Goal: Find specific page/section: Find specific page/section

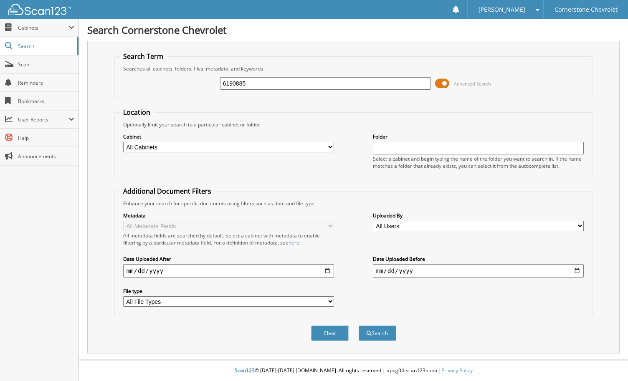
type input "6190885"
click at [359, 326] on button "Search" at bounding box center [378, 333] width 38 height 15
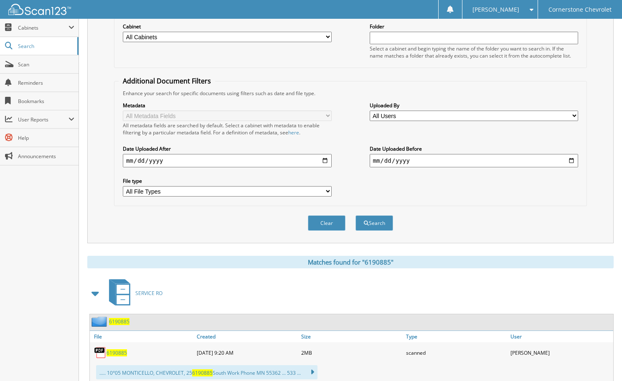
scroll to position [125, 0]
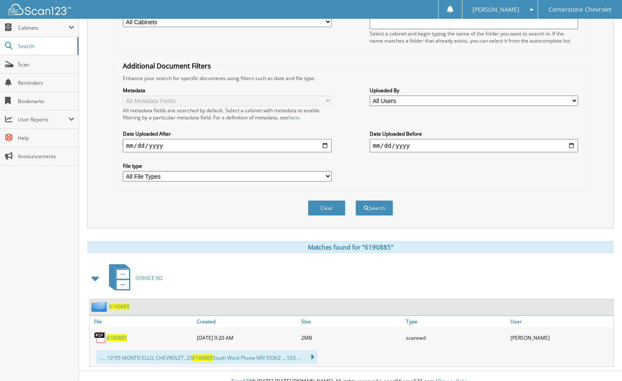
click at [117, 340] on span "6190885" at bounding box center [116, 337] width 20 height 7
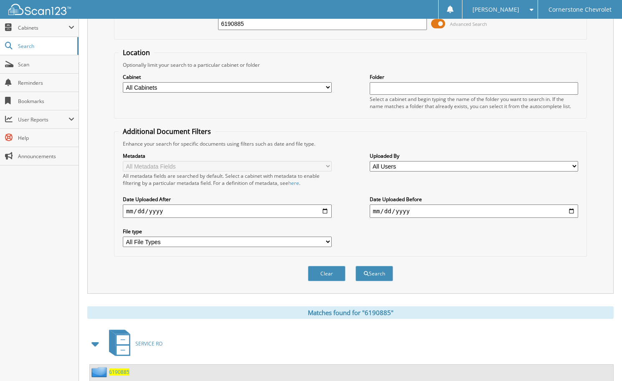
scroll to position [0, 0]
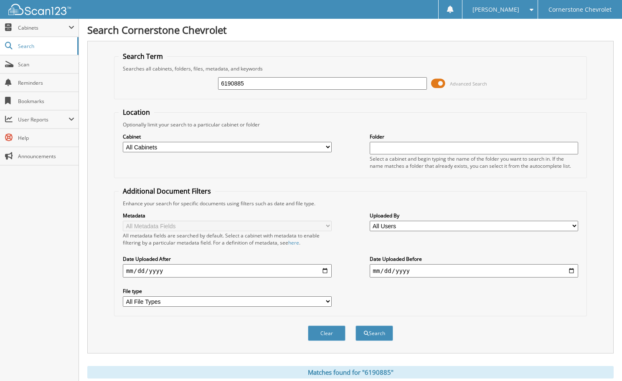
drag, startPoint x: 249, startPoint y: 86, endPoint x: 192, endPoint y: 94, distance: 57.9
click at [192, 94] on div "6190885 Advanced Search" at bounding box center [350, 83] width 463 height 23
type input "6190850"
click at [355, 326] on button "Search" at bounding box center [374, 333] width 38 height 15
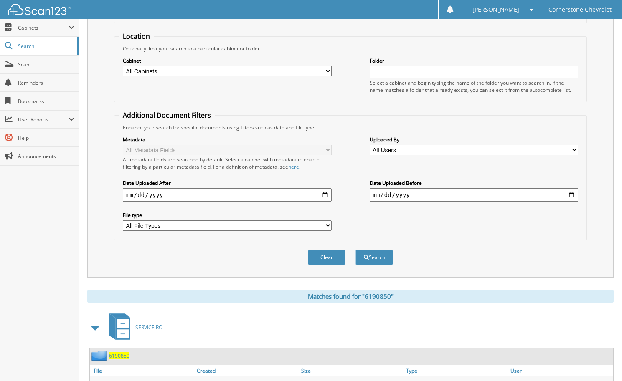
scroll to position [137, 0]
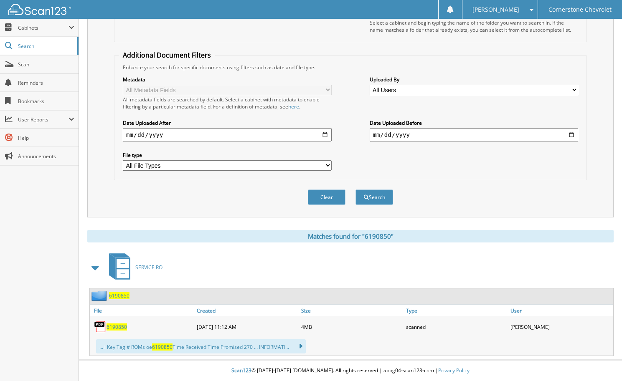
click at [116, 327] on span "6190850" at bounding box center [116, 327] width 20 height 7
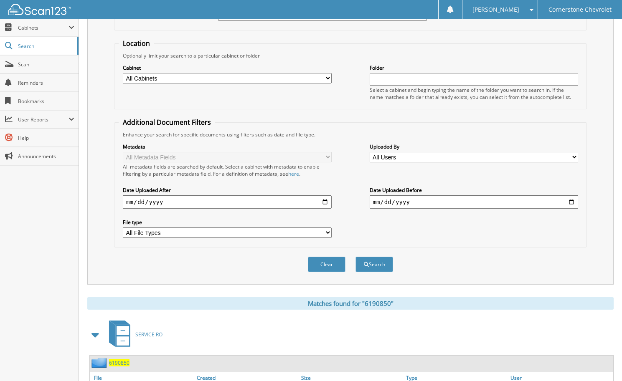
scroll to position [0, 0]
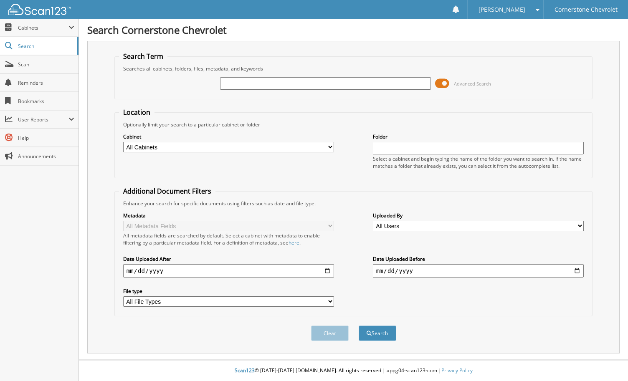
click at [275, 81] on input "text" at bounding box center [325, 83] width 211 height 13
type input "6190850"
click at [359, 326] on button "Search" at bounding box center [378, 333] width 38 height 15
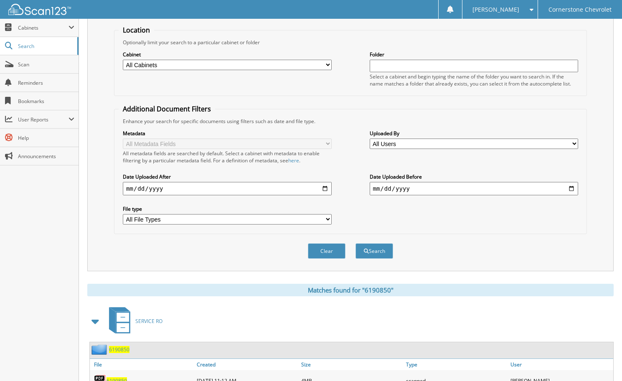
scroll to position [137, 0]
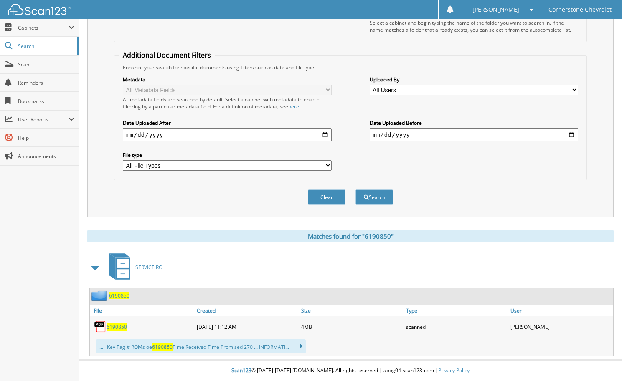
click at [117, 329] on span "6190850" at bounding box center [116, 327] width 20 height 7
